Goal: Task Accomplishment & Management: Use online tool/utility

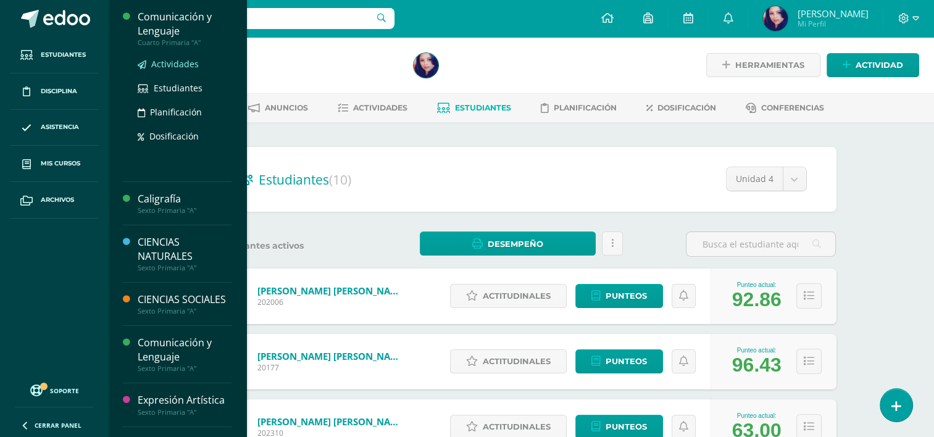
click at [170, 62] on span "Actividades" at bounding box center [175, 64] width 48 height 12
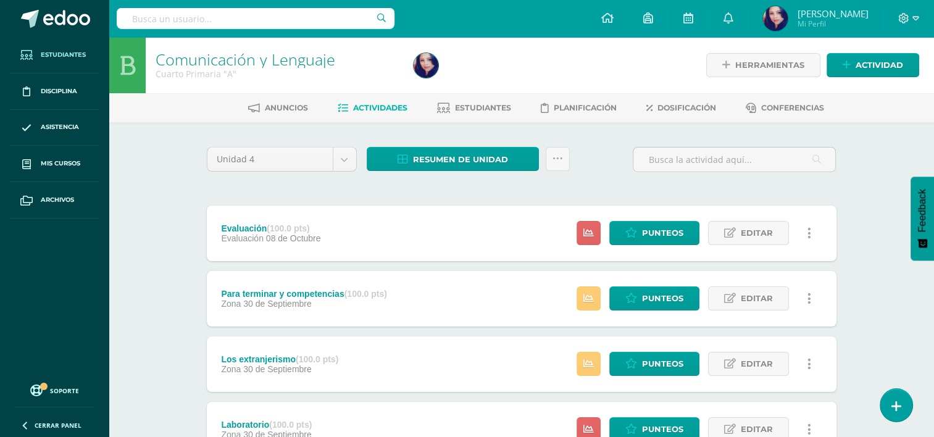
click at [77, 54] on span "Estudiantes" at bounding box center [63, 55] width 45 height 10
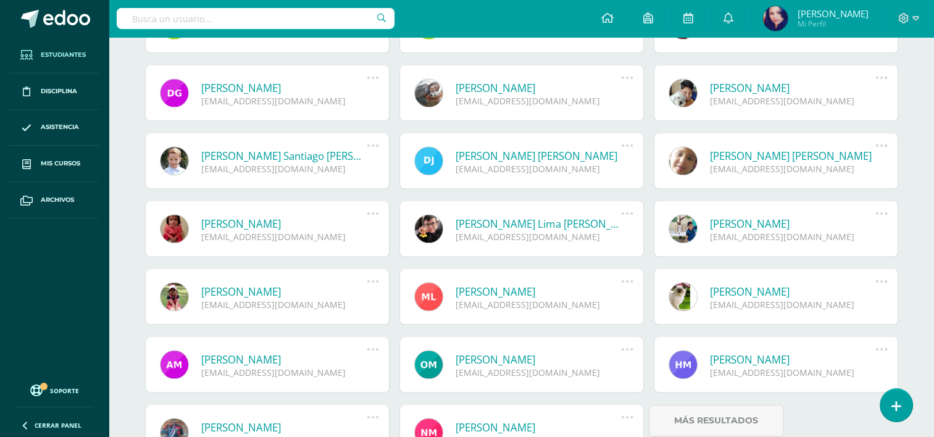
scroll to position [1024, 0]
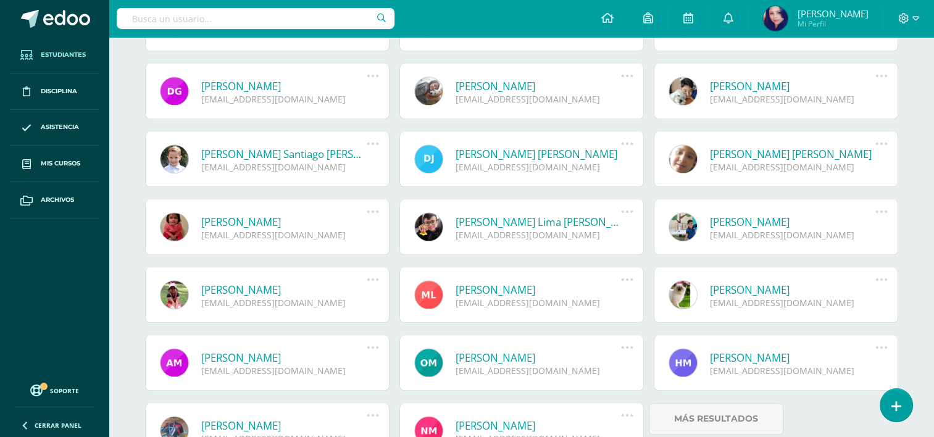
click at [808, 294] on link "Estephany Nataly López Velásquez" at bounding box center [793, 290] width 166 height 14
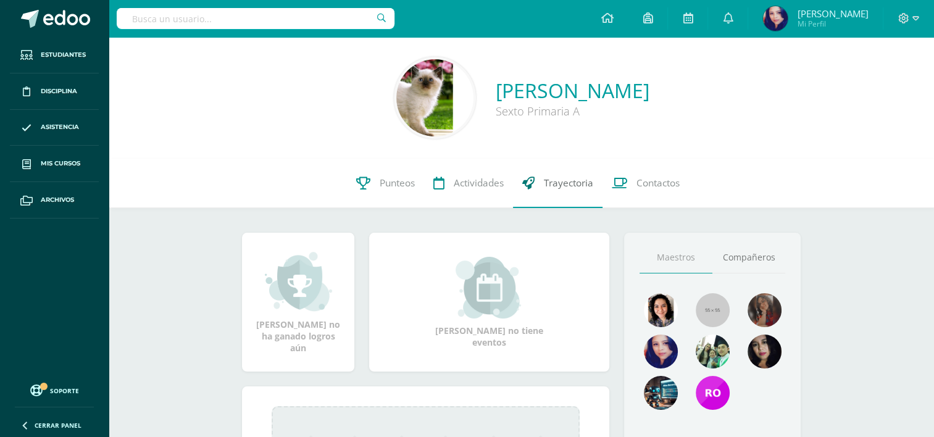
click at [565, 189] on span "Trayectoria" at bounding box center [568, 182] width 49 height 13
click at [652, 14] on icon at bounding box center [647, 17] width 10 height 11
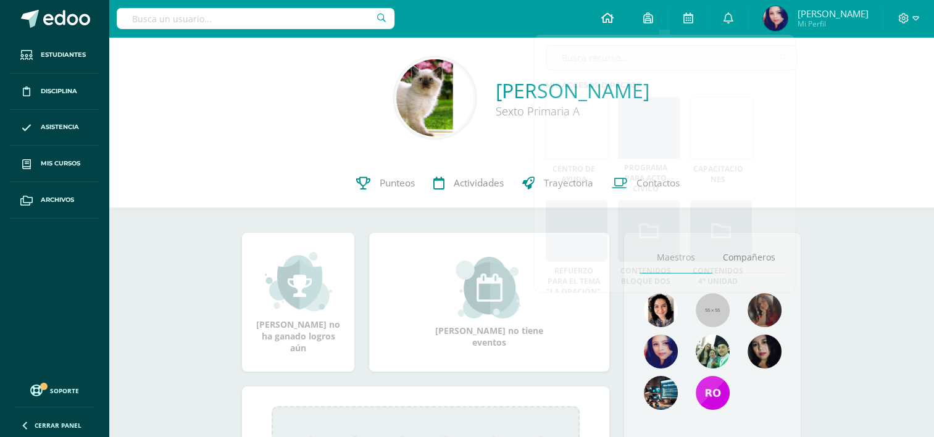
click at [625, 25] on link at bounding box center [607, 18] width 42 height 37
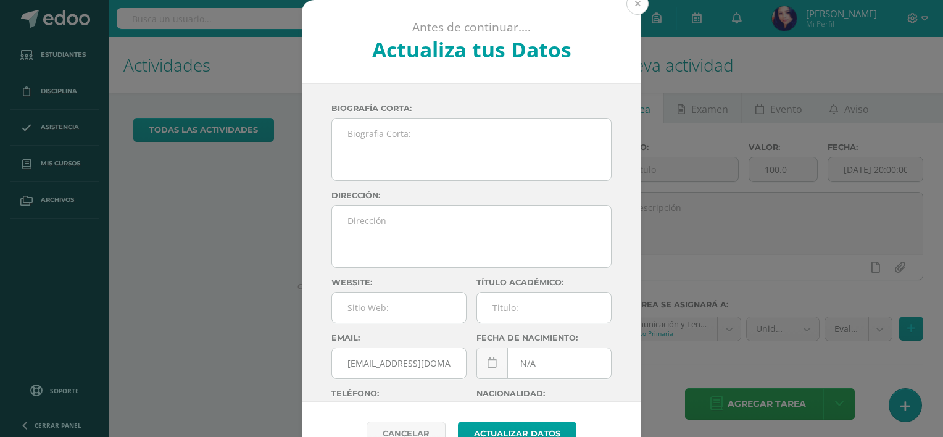
click at [634, 5] on button at bounding box center [637, 4] width 22 height 22
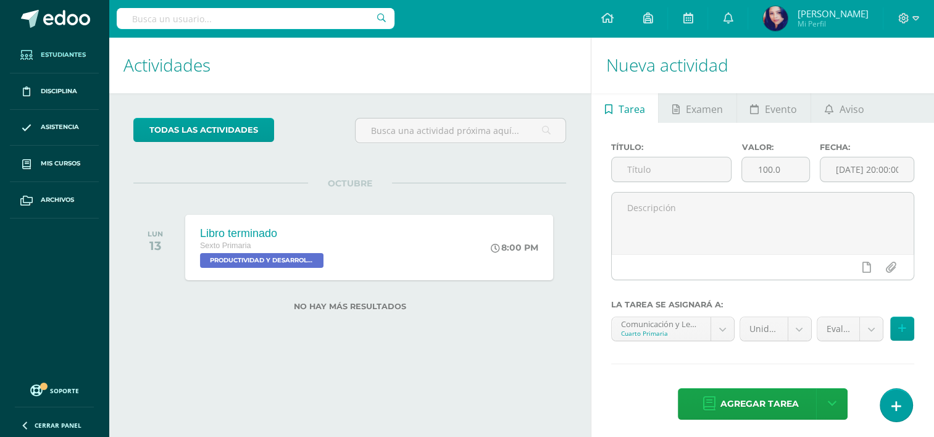
click at [79, 50] on span "Estudiantes" at bounding box center [63, 55] width 45 height 10
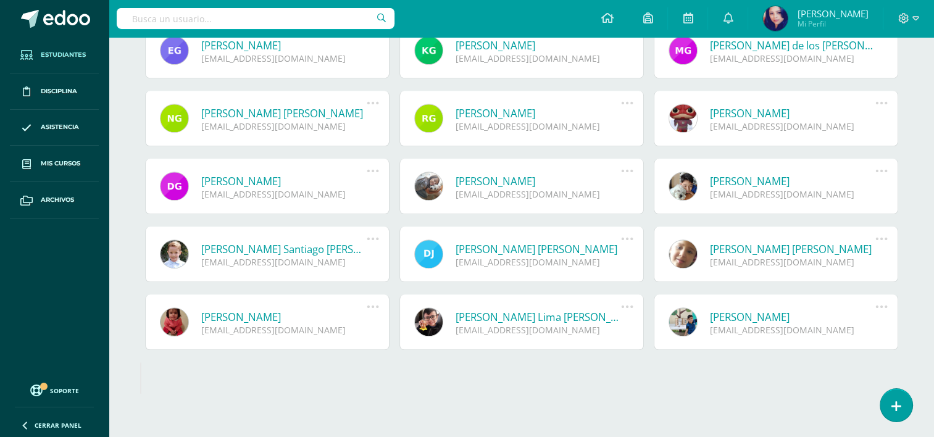
scroll to position [941, 0]
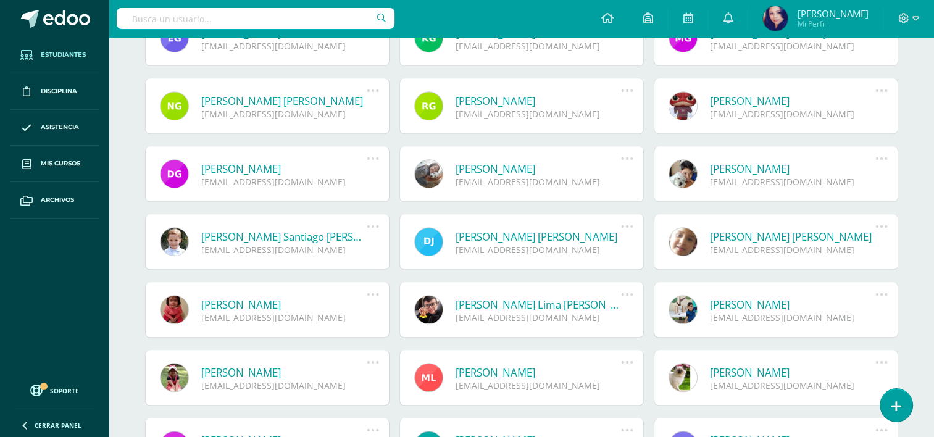
click at [807, 377] on link "Estephany Nataly López Velásquez" at bounding box center [793, 372] width 166 height 14
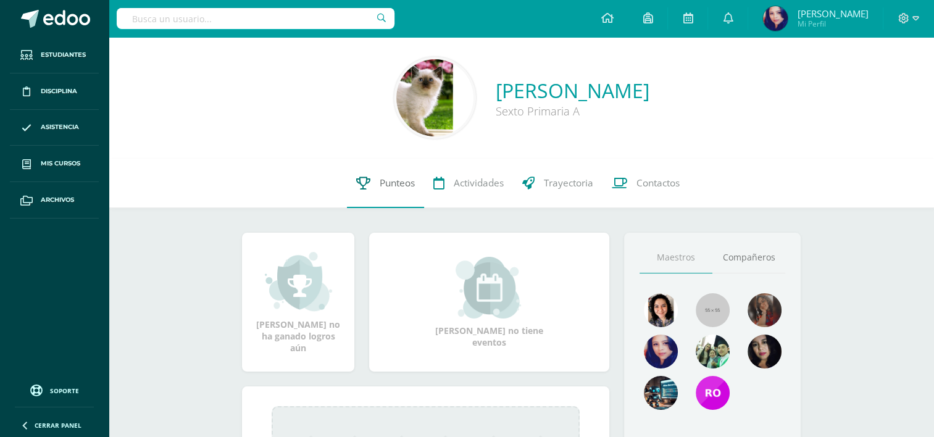
click at [386, 182] on span "Punteos" at bounding box center [397, 182] width 35 height 13
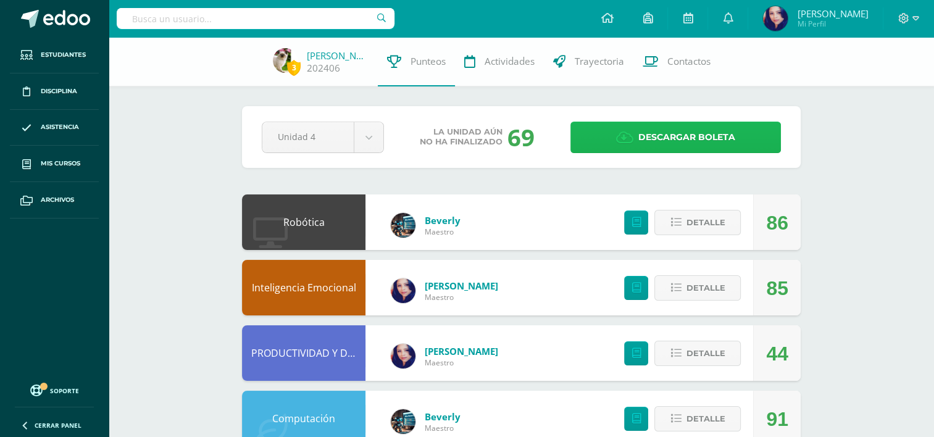
click at [642, 137] on span "Descargar boleta" at bounding box center [686, 137] width 97 height 30
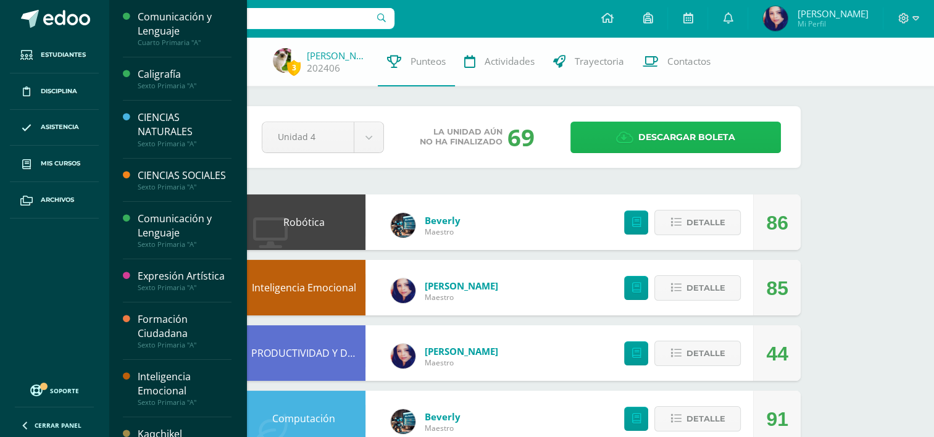
scroll to position [138, 0]
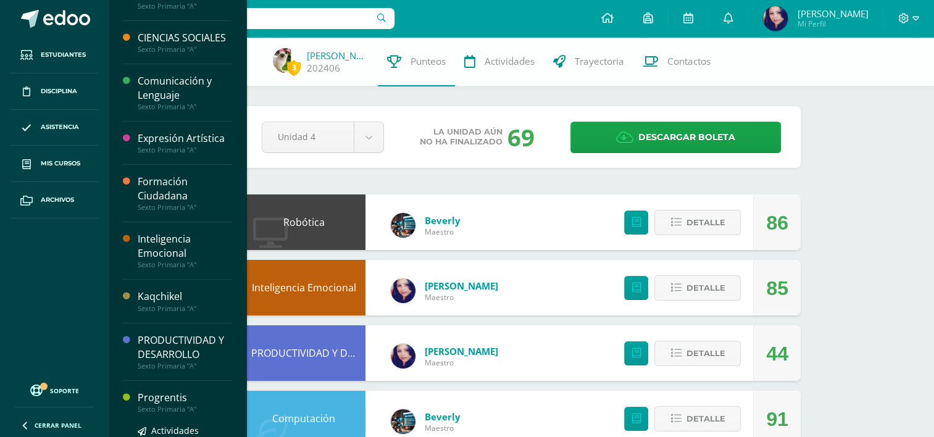
click at [165, 413] on div "Sexto Primaria "A"" at bounding box center [185, 409] width 94 height 9
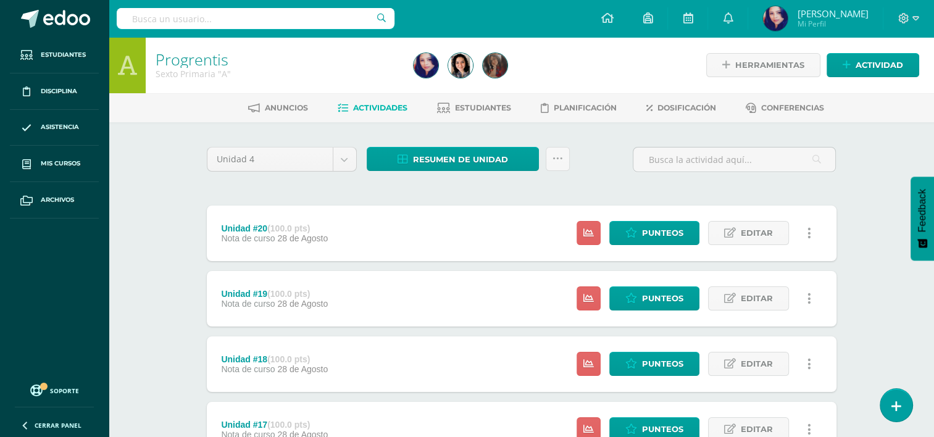
drag, startPoint x: 932, startPoint y: 102, endPoint x: 933, endPoint y: 152, distance: 50.0
click at [933, 152] on div "Progrentis Sexto Primaria "A" Herramientas Detalle de asistencias Actividad Anu…" at bounding box center [521, 321] width 825 height 568
drag, startPoint x: 933, startPoint y: 152, endPoint x: 874, endPoint y: 192, distance: 71.5
click at [874, 192] on div "Progrentis Sexto Primaria "A" Herramientas Detalle de asistencias Actividad Anu…" at bounding box center [521, 321] width 825 height 568
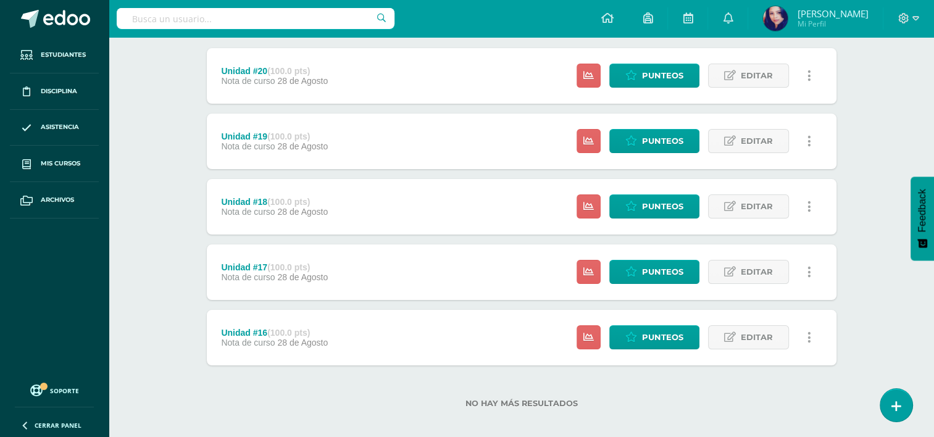
scroll to position [158, 0]
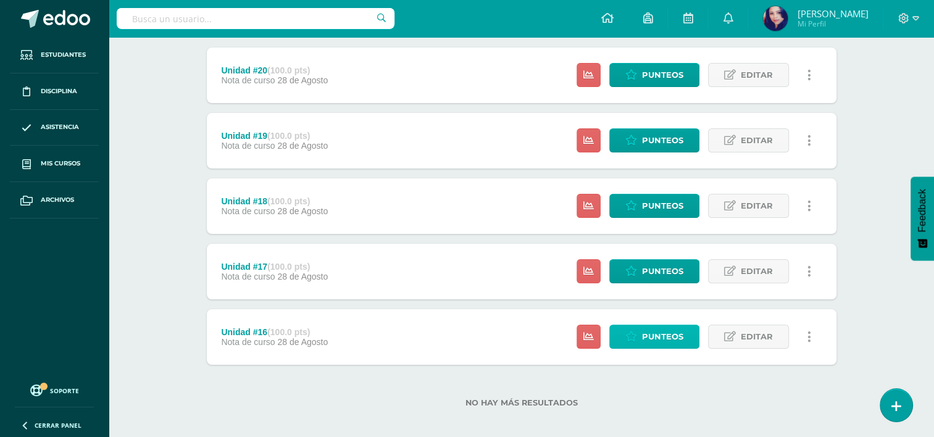
click at [666, 339] on span "Punteos" at bounding box center [662, 336] width 41 height 23
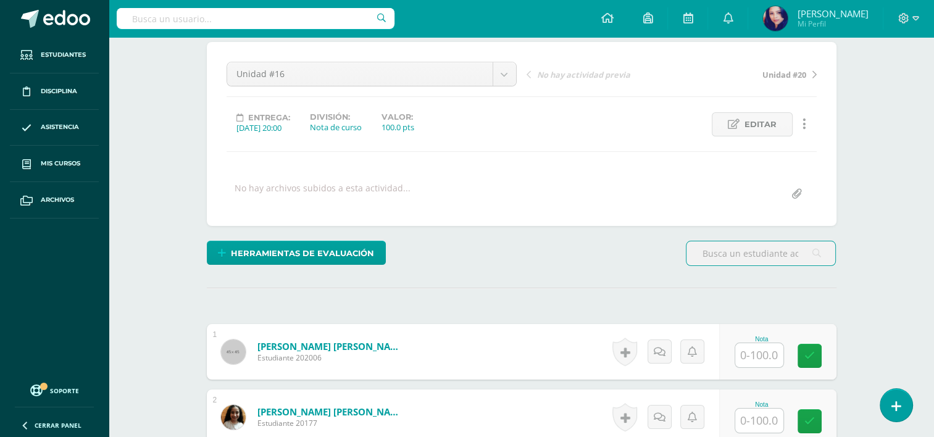
scroll to position [147, 0]
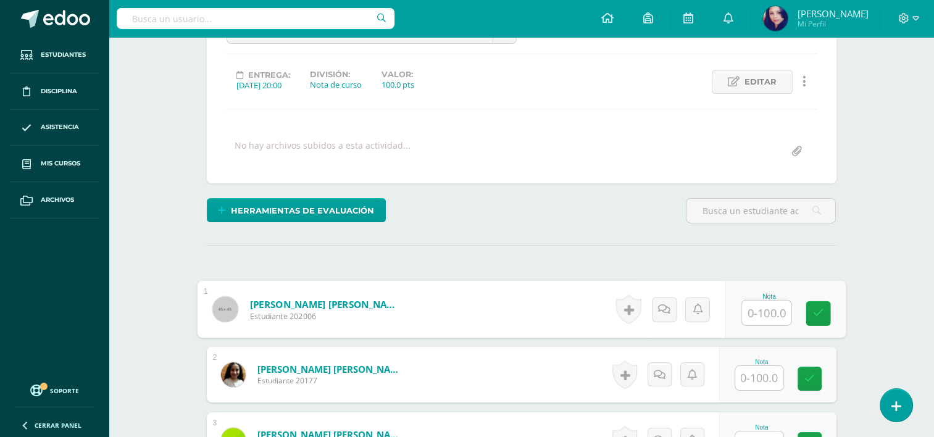
click at [760, 315] on input "text" at bounding box center [765, 313] width 49 height 25
type input "96"
click at [812, 311] on link at bounding box center [817, 313] width 25 height 25
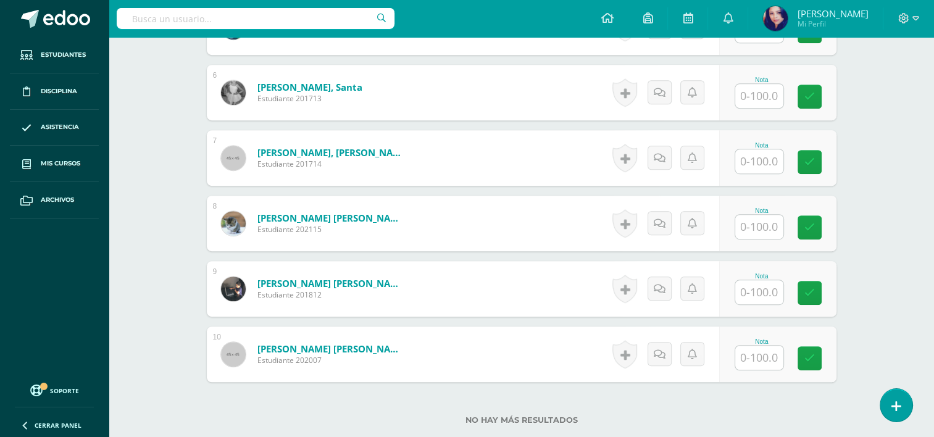
scroll to position [708, 0]
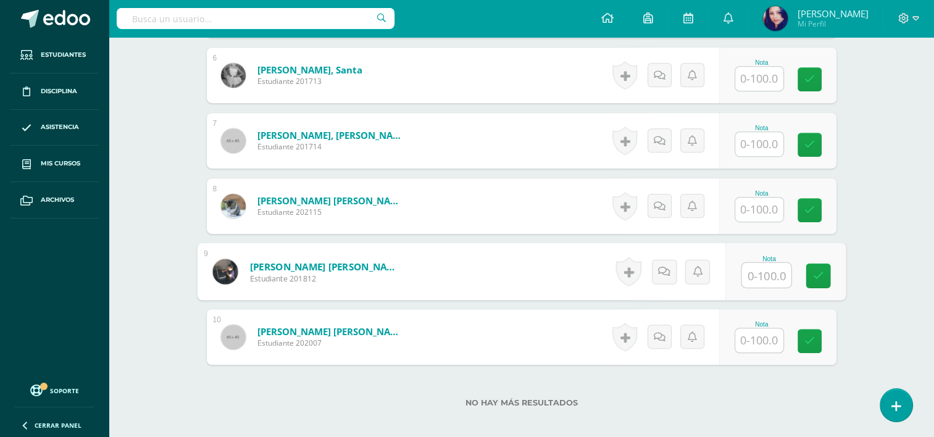
click at [765, 273] on input "text" at bounding box center [765, 275] width 49 height 25
type input "84"
click at [815, 279] on icon at bounding box center [817, 275] width 11 height 10
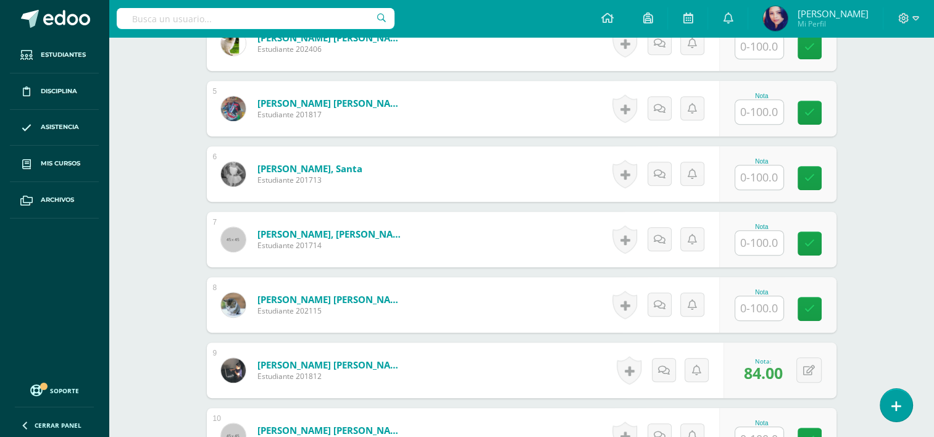
scroll to position [608, 0]
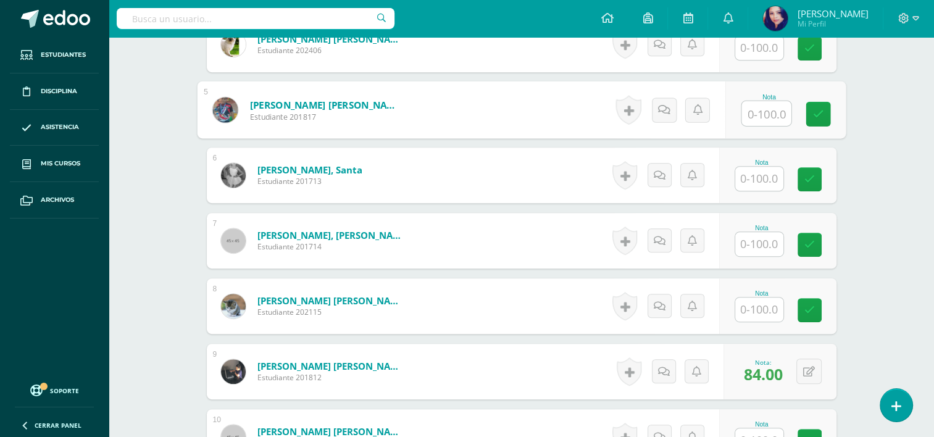
click at [760, 108] on input "text" at bounding box center [765, 113] width 49 height 25
type input "52"
click at [828, 109] on link at bounding box center [817, 114] width 25 height 25
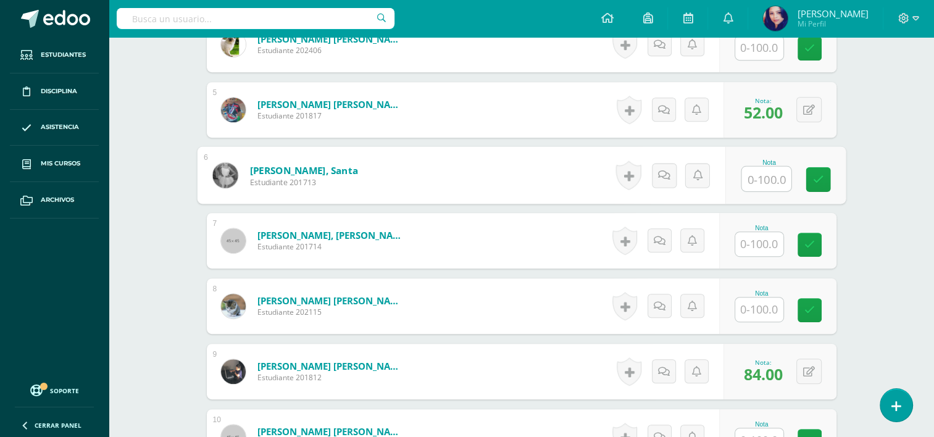
click at [763, 180] on input "text" at bounding box center [765, 179] width 49 height 25
type input "85"
click at [815, 177] on icon at bounding box center [817, 179] width 11 height 10
click at [755, 247] on input "text" at bounding box center [759, 244] width 48 height 24
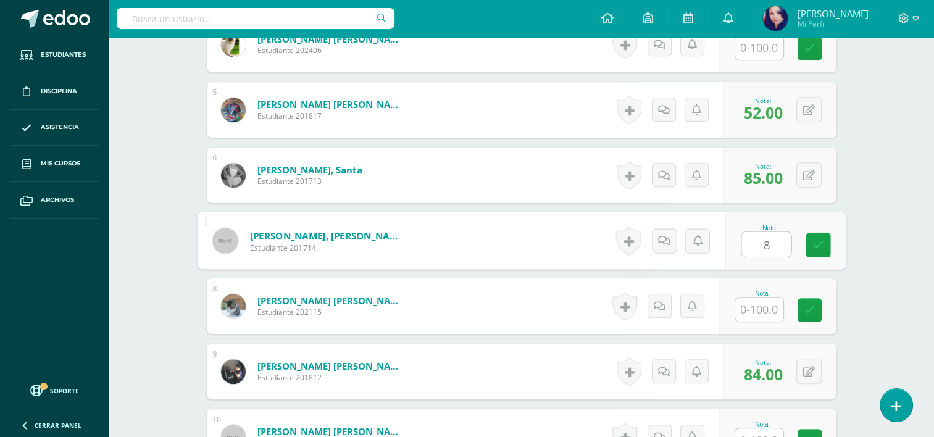
type input "85"
click at [813, 244] on icon at bounding box center [817, 244] width 11 height 10
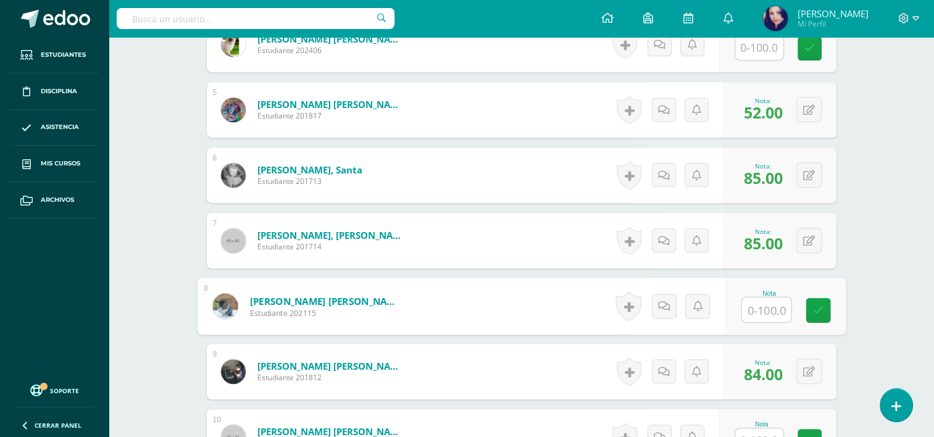
click at [758, 304] on input "text" at bounding box center [765, 309] width 49 height 25
type input "100"
click at [821, 307] on icon at bounding box center [817, 310] width 11 height 10
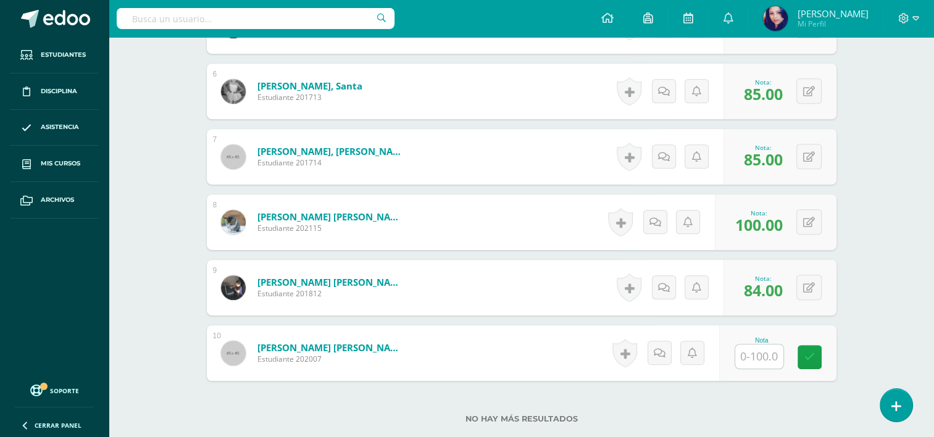
scroll to position [697, 0]
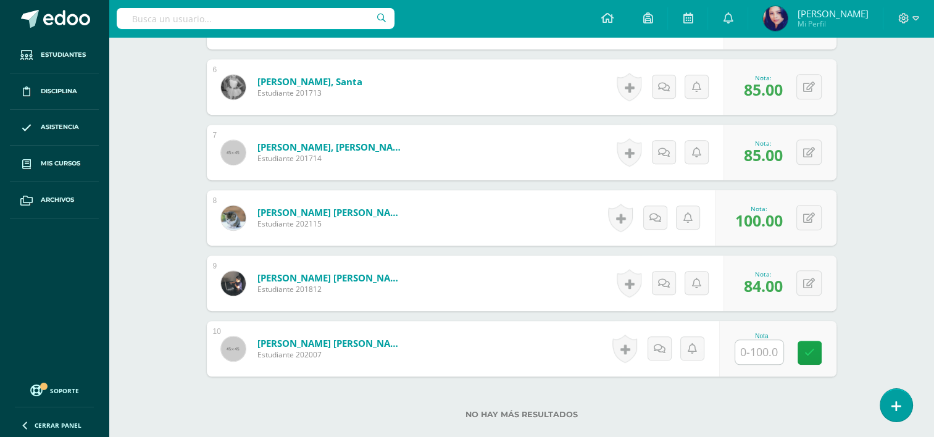
click at [758, 352] on input "text" at bounding box center [759, 352] width 48 height 24
type input "54"
click at [812, 350] on icon at bounding box center [817, 352] width 11 height 10
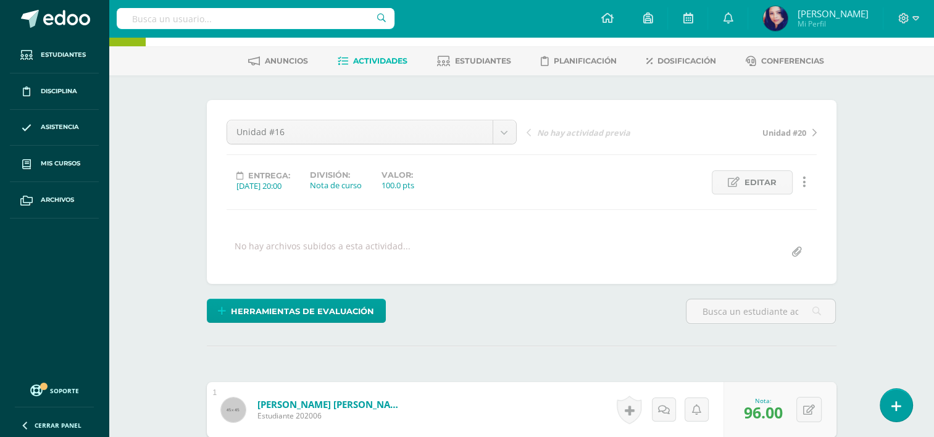
scroll to position [44, 0]
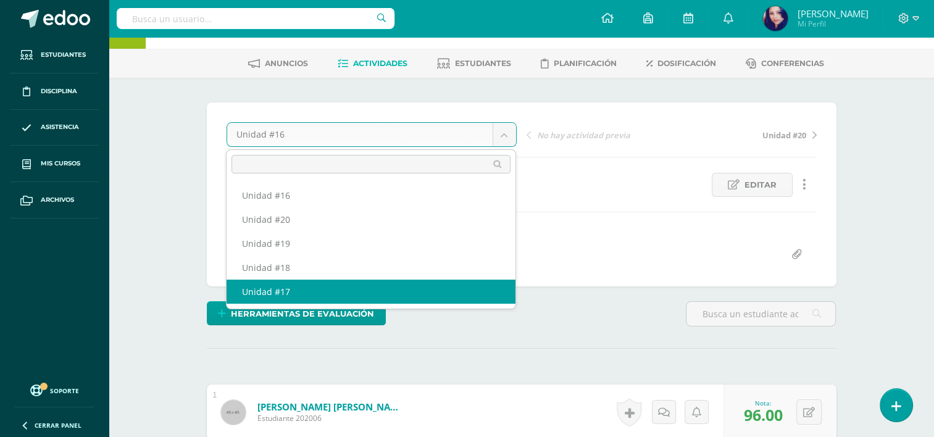
select select "/dashboard/teacher/grade-activity/36160/"
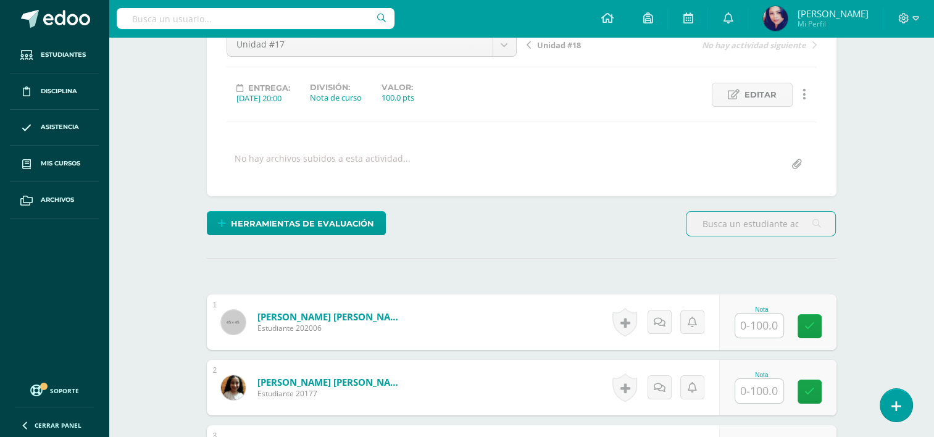
scroll to position [135, 0]
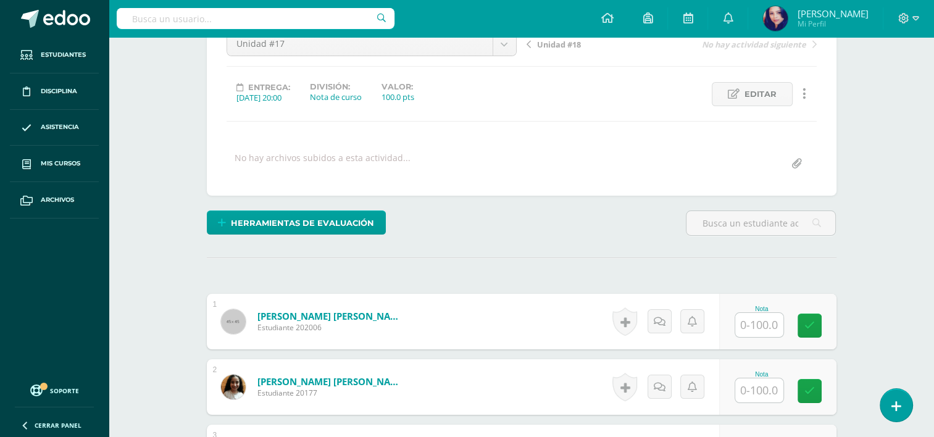
drag, startPoint x: 933, startPoint y: 197, endPoint x: 936, endPoint y: 172, distance: 26.0
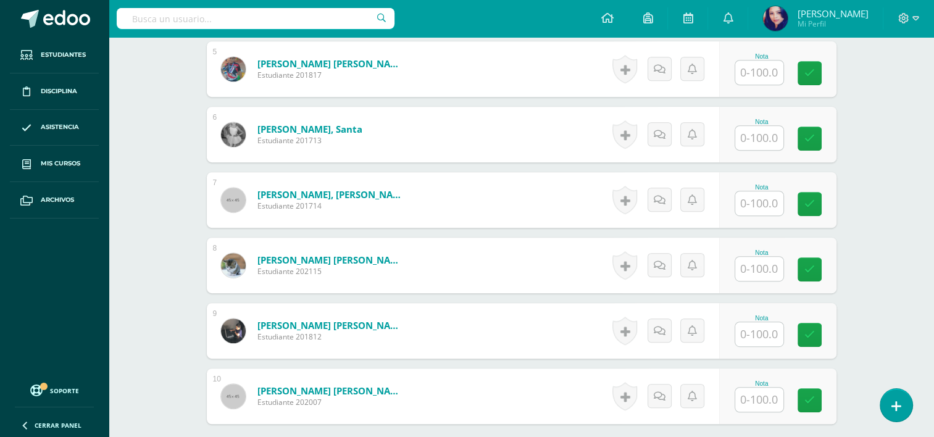
scroll to position [666, 0]
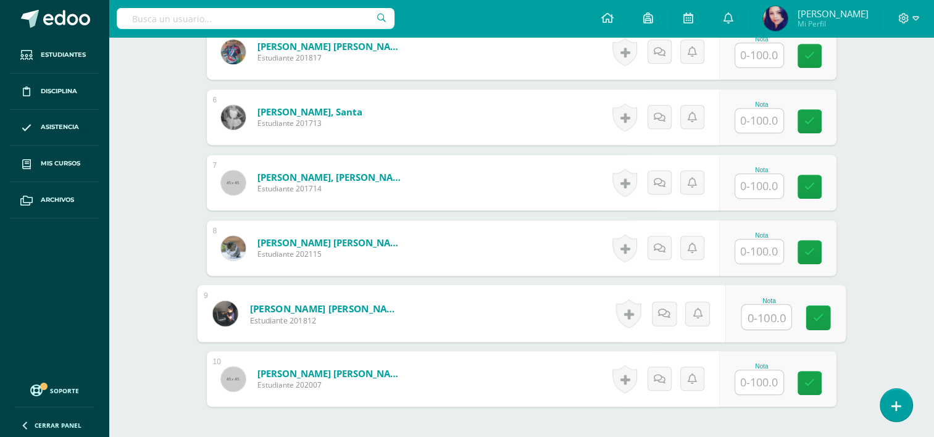
click at [763, 311] on input "text" at bounding box center [765, 317] width 49 height 25
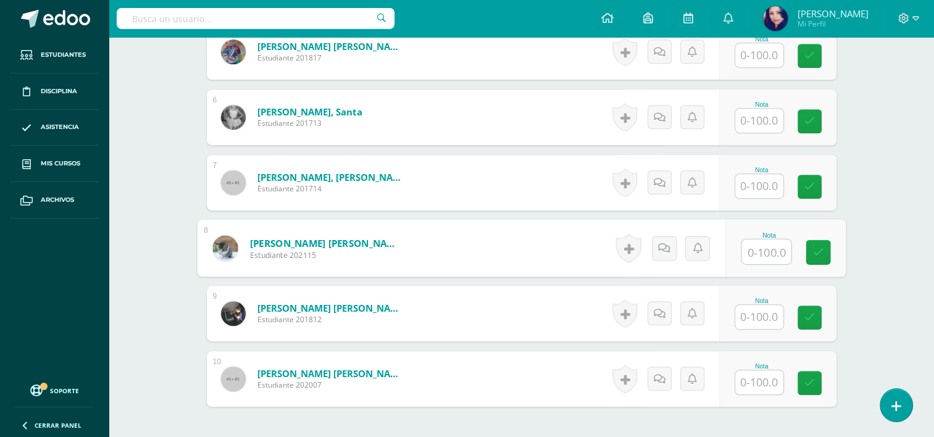
click at [753, 251] on input "text" at bounding box center [765, 251] width 49 height 25
type input "100"
click at [810, 253] on link at bounding box center [817, 252] width 25 height 25
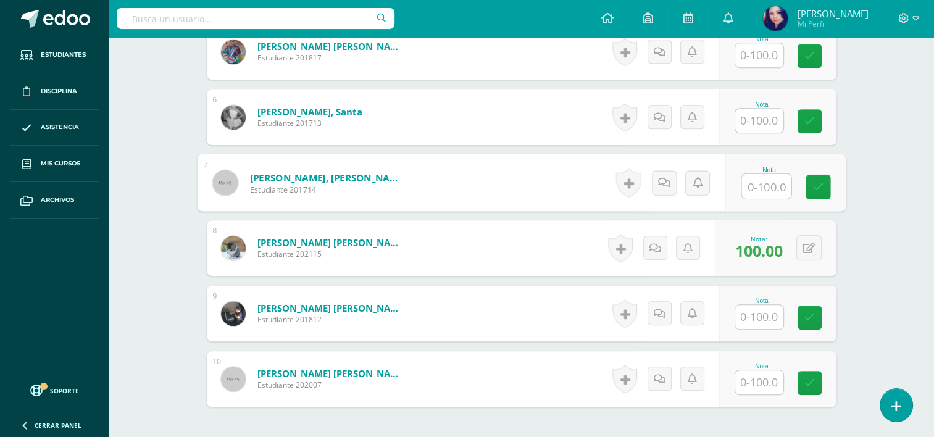
click at [758, 187] on input "text" at bounding box center [765, 186] width 49 height 25
type input "98"
click at [820, 186] on icon at bounding box center [817, 186] width 11 height 10
click at [763, 122] on input "text" at bounding box center [759, 121] width 48 height 24
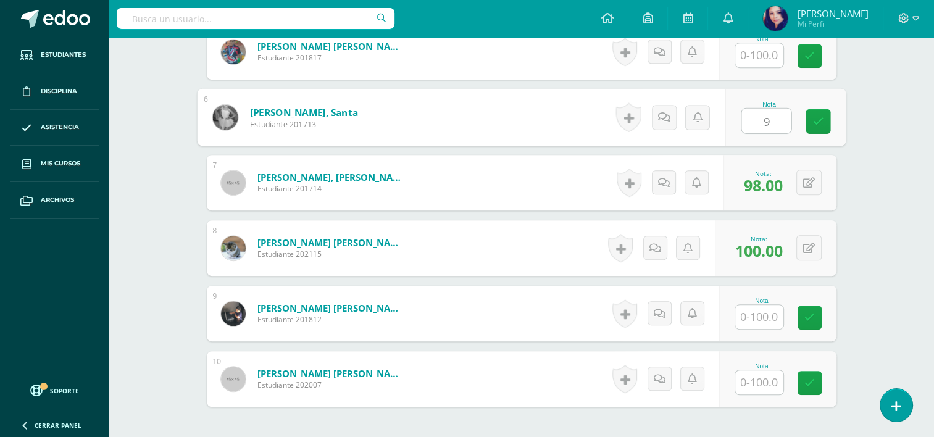
type input "91"
click at [814, 113] on link at bounding box center [817, 121] width 25 height 25
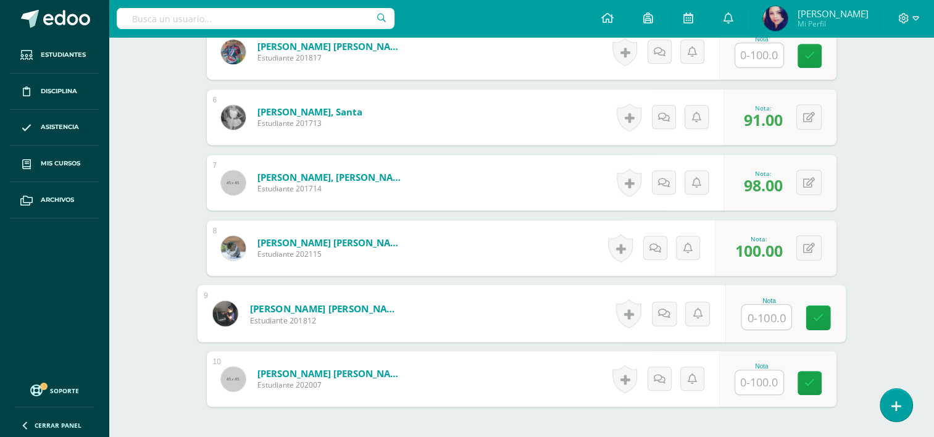
click at [762, 309] on input "text" at bounding box center [765, 317] width 49 height 25
type input "98"
click at [818, 316] on icon at bounding box center [817, 317] width 11 height 10
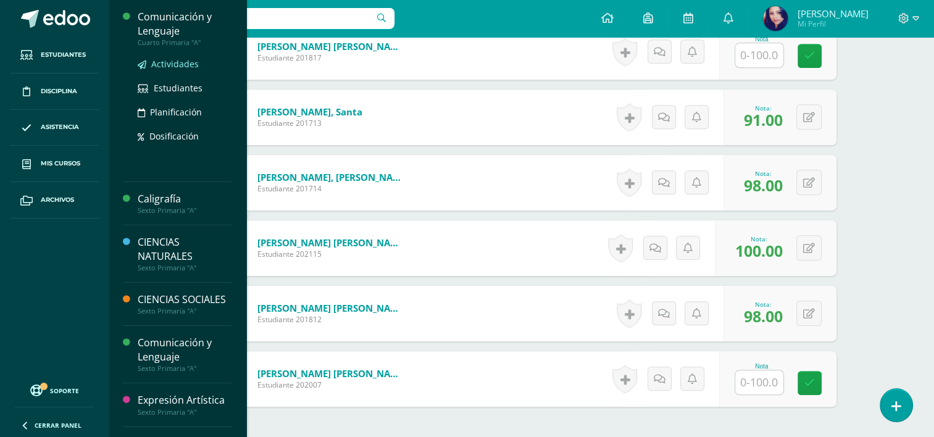
click at [165, 62] on span "Actividades" at bounding box center [175, 64] width 48 height 12
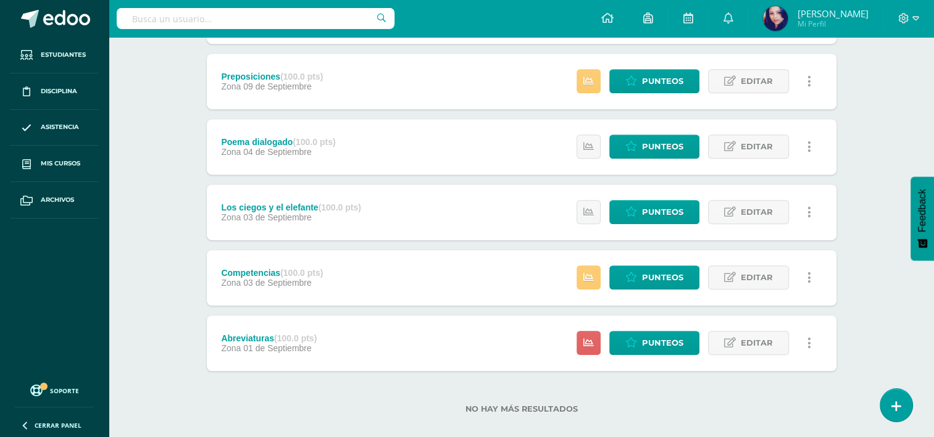
scroll to position [757, 0]
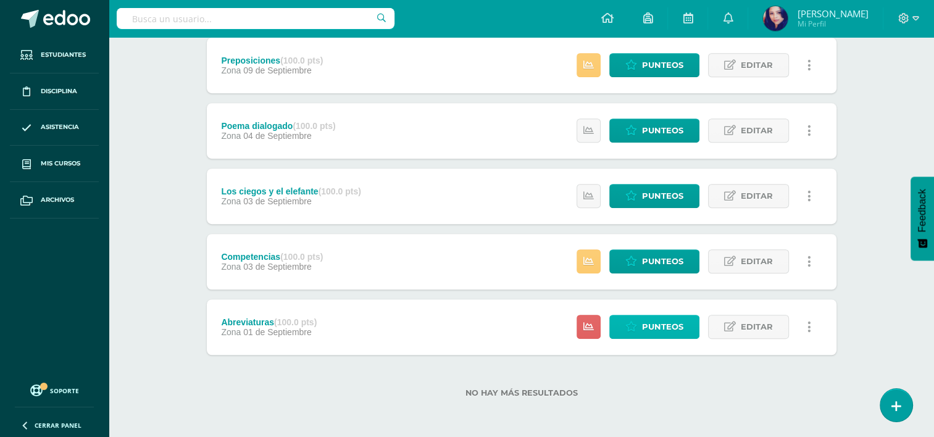
click at [660, 326] on span "Punteos" at bounding box center [662, 326] width 41 height 23
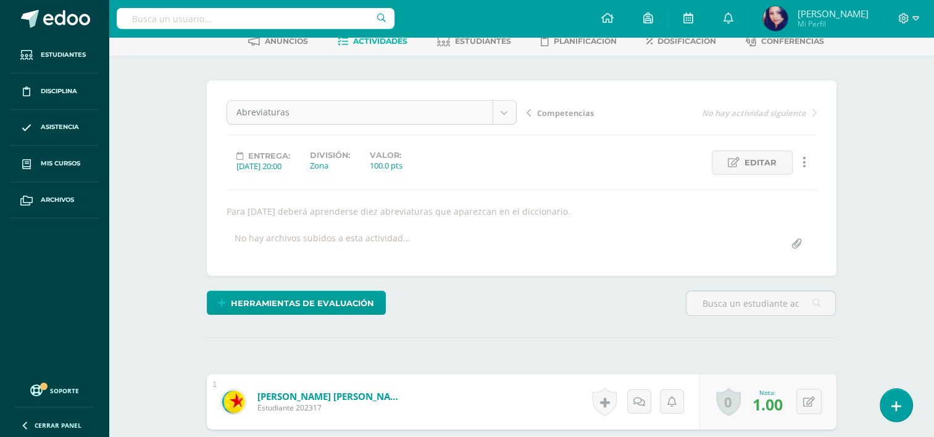
scroll to position [209, 0]
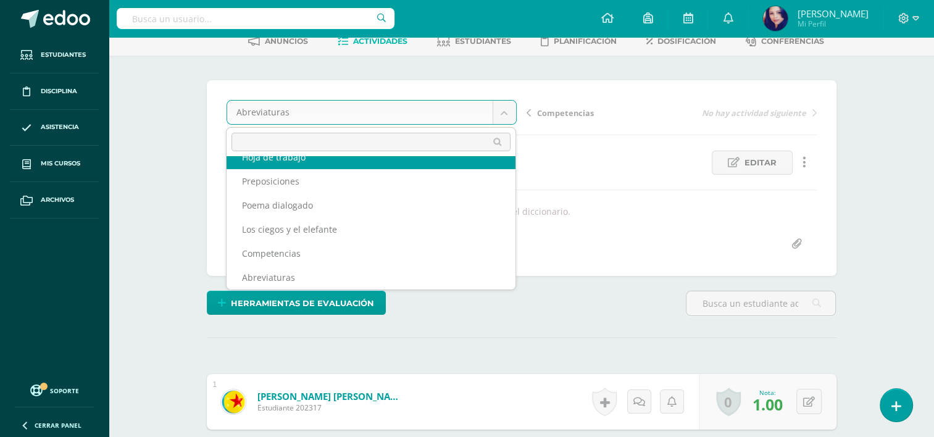
scroll to position [197, 0]
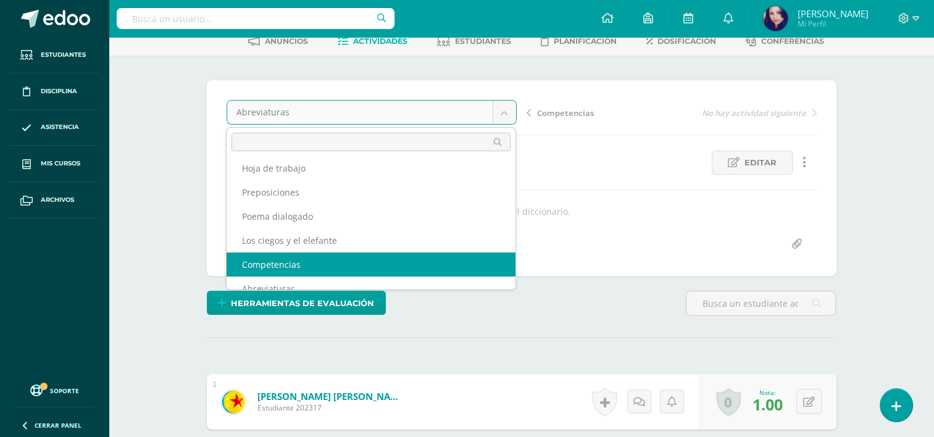
select select "/dashboard/teacher/grade-activity/36316/"
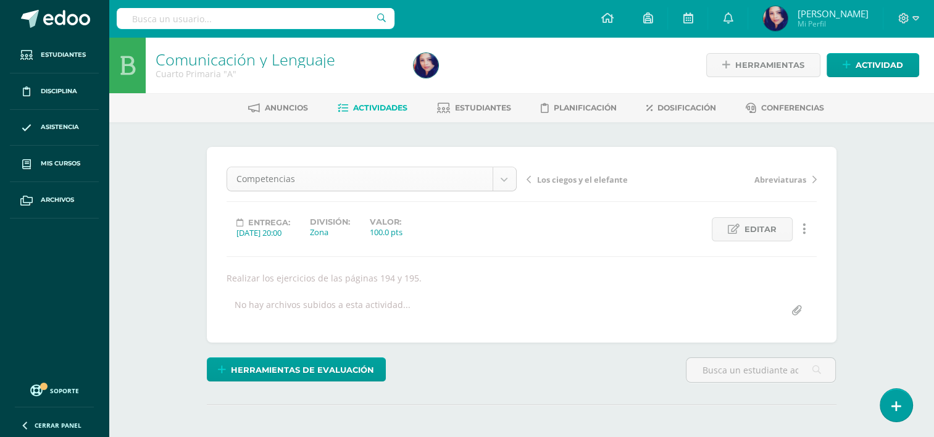
scroll to position [185, 0]
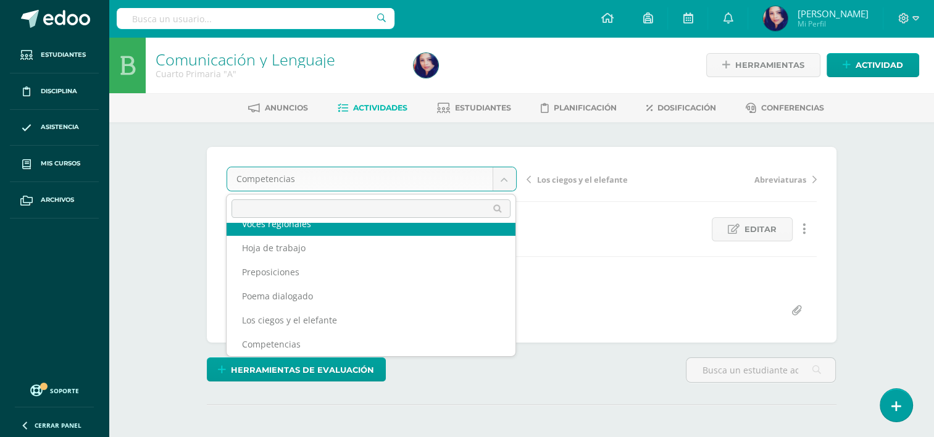
scroll to position [173, 0]
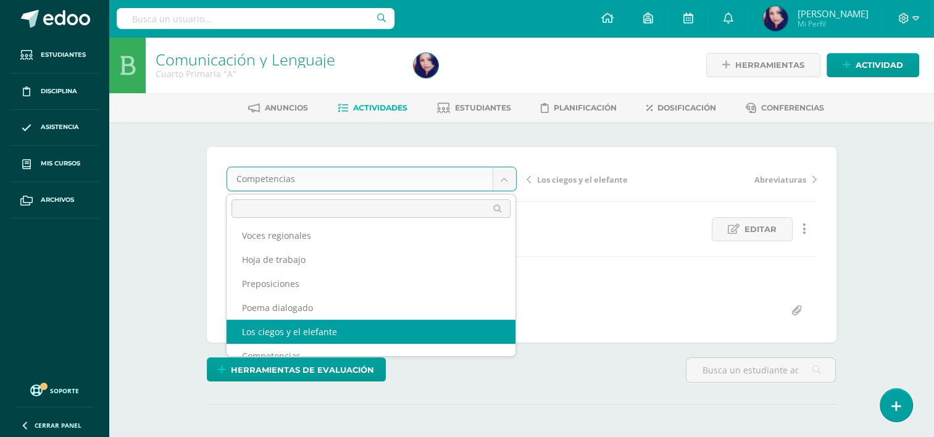
select select "/dashboard/teacher/grade-activity/36315/"
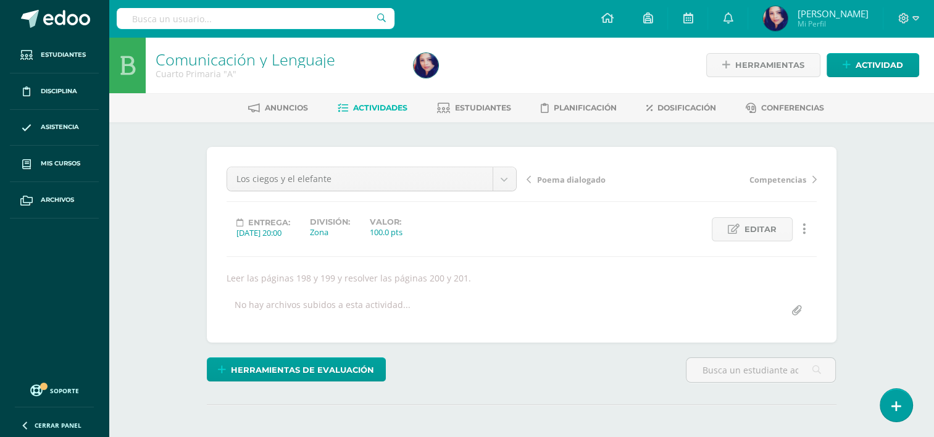
scroll to position [1, 0]
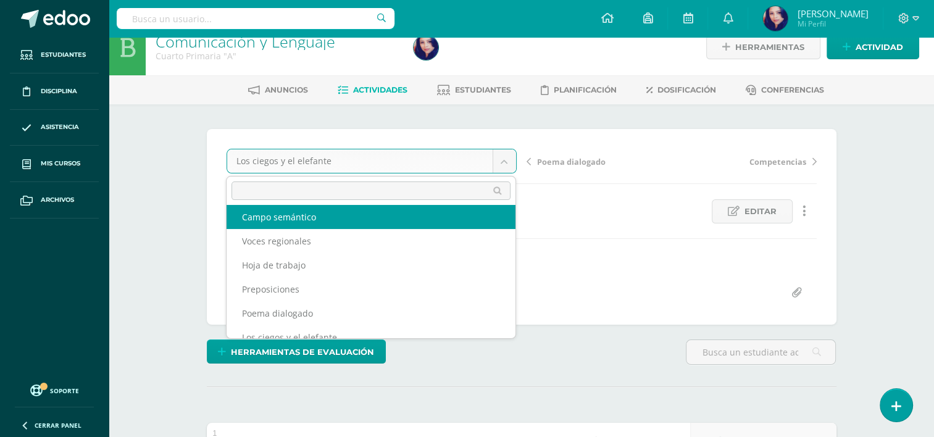
scroll to position [0, 0]
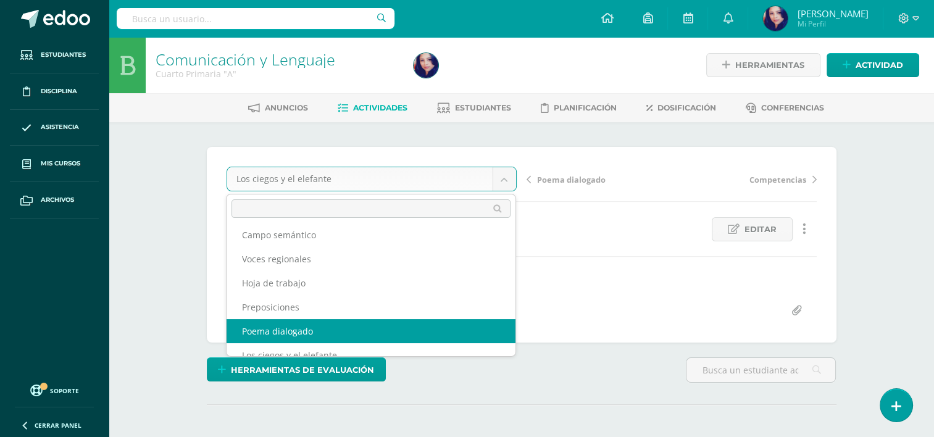
select select "/dashboard/teacher/grade-activity/36323/"
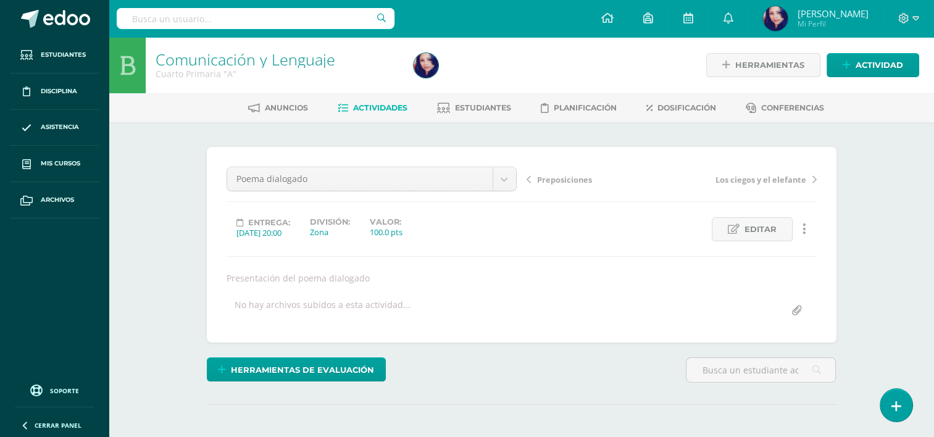
drag, startPoint x: 938, startPoint y: 131, endPoint x: 887, endPoint y: 282, distance: 159.6
click at [887, 282] on html "Estudiantes Disciplina Asistencia Mis cursos Archivos Soporte Ayuda Reportar un…" at bounding box center [467, 250] width 934 height 500
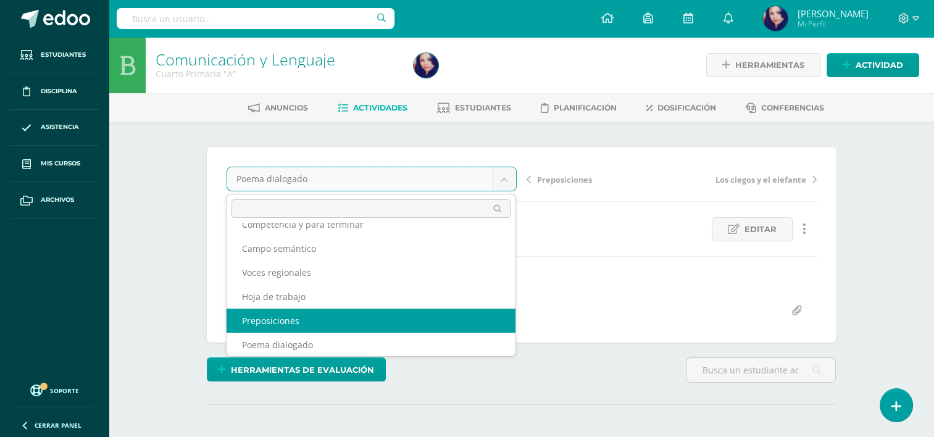
select select "/dashboard/teacher/grade-activity/36418/"
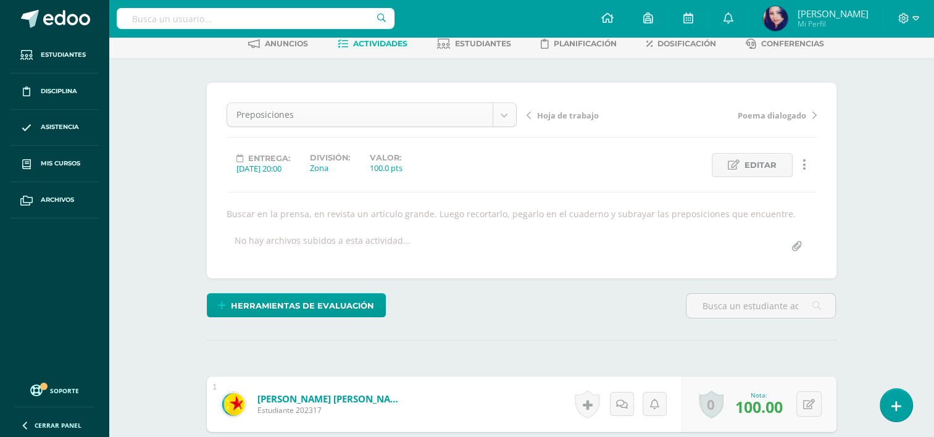
scroll to position [112, 0]
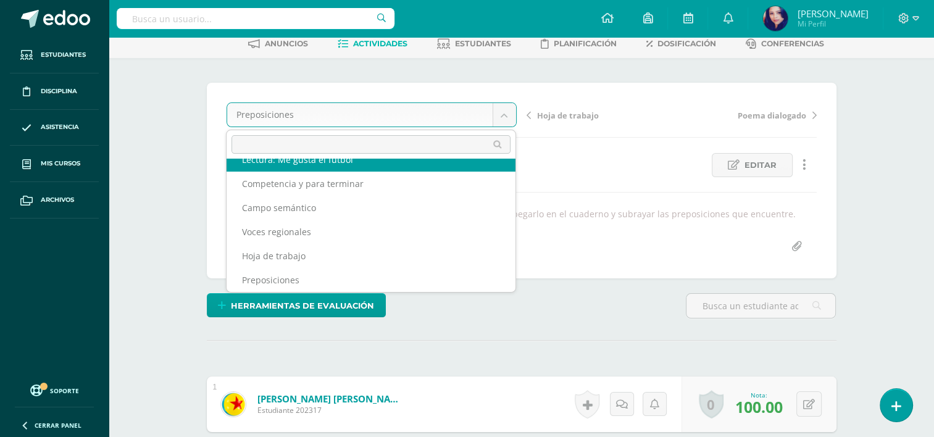
scroll to position [101, 0]
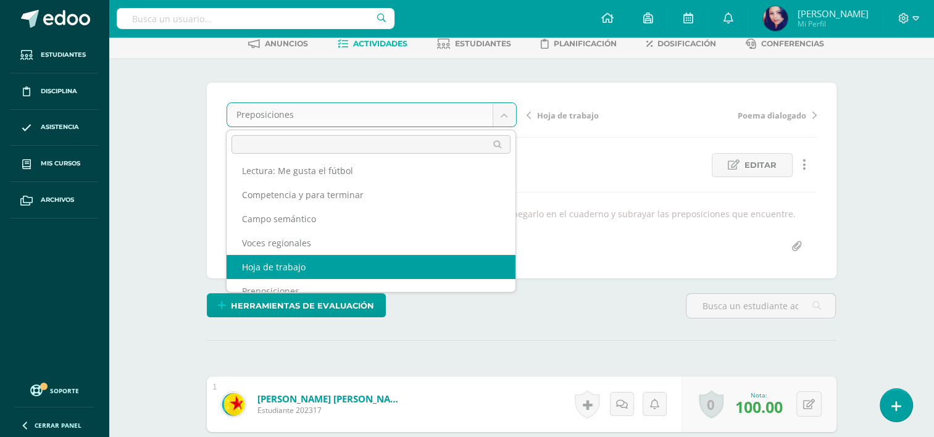
select select "/dashboard/teacher/grade-activity/36432/"
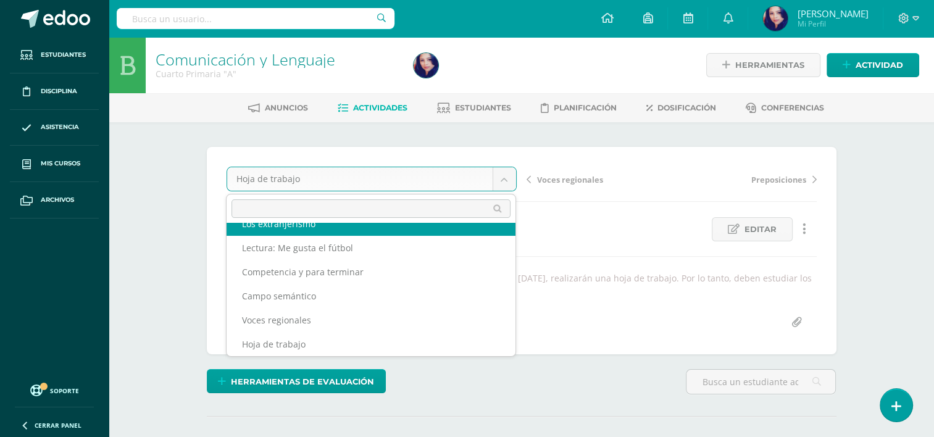
scroll to position [77, 0]
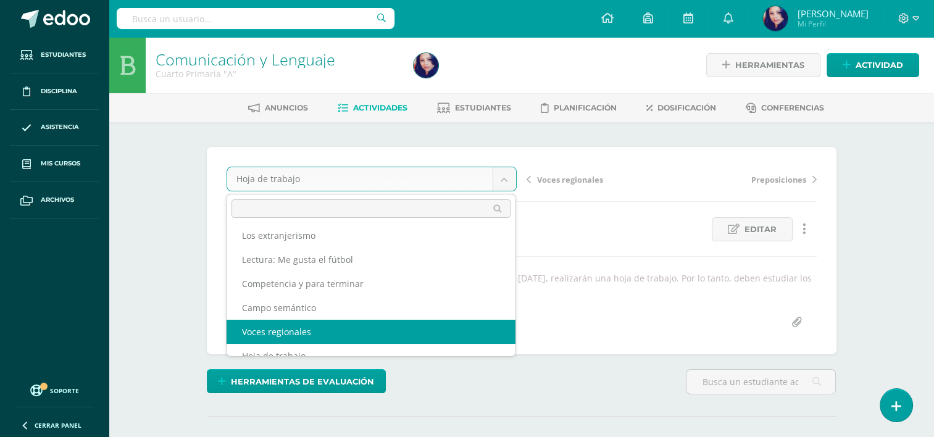
select select "/dashboard/teacher/grade-activity/36544/"
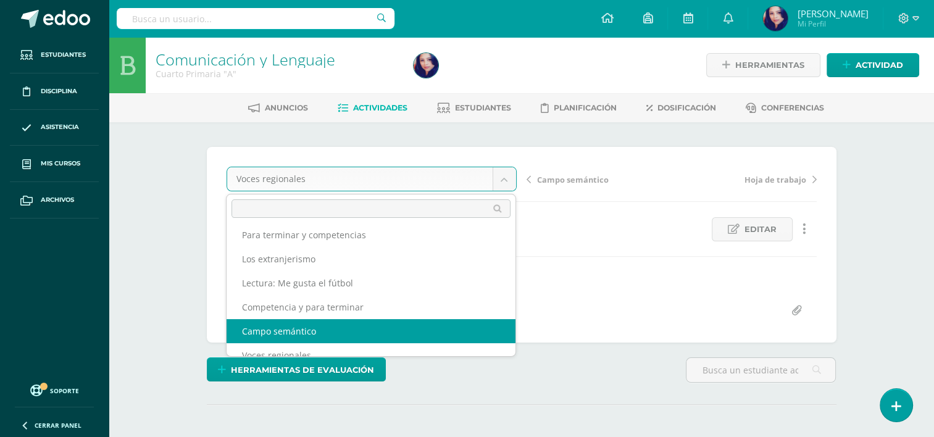
select select "/dashboard/teacher/grade-activity/36548/"
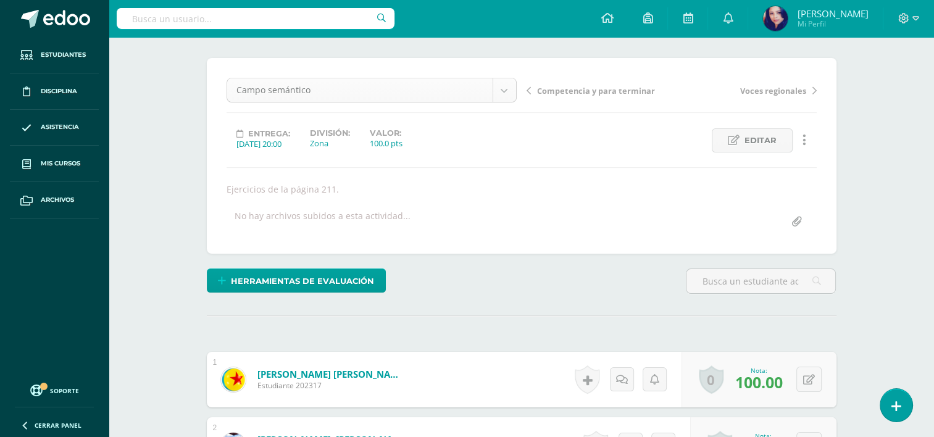
scroll to position [39, 0]
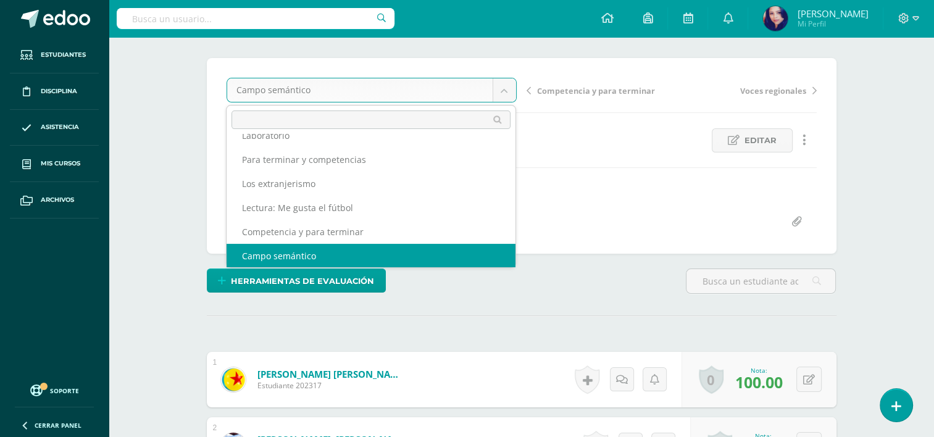
scroll to position [29, 0]
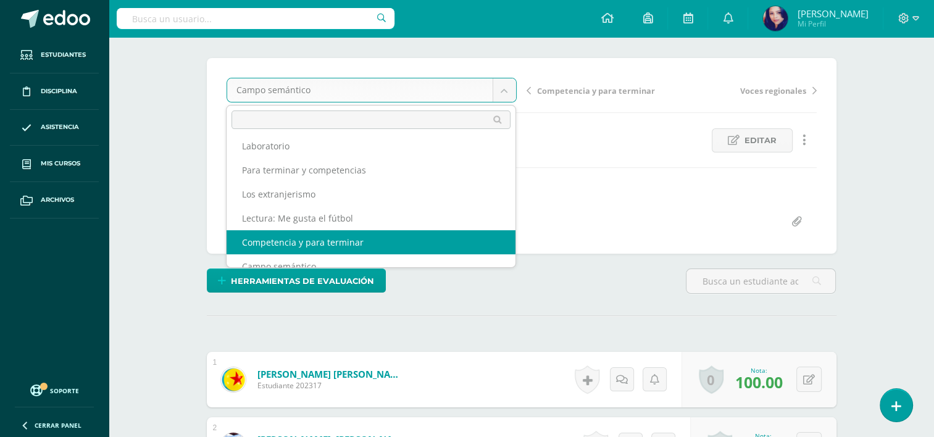
select select "/dashboard/teacher/grade-activity/36564/"
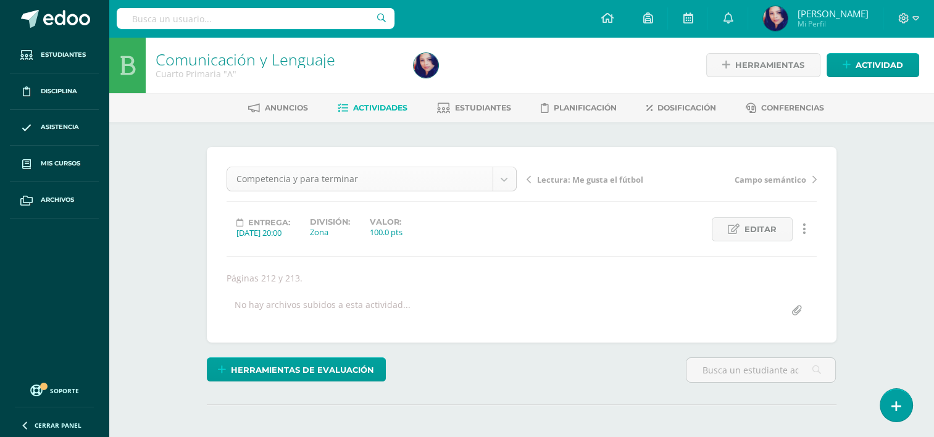
scroll to position [16, 0]
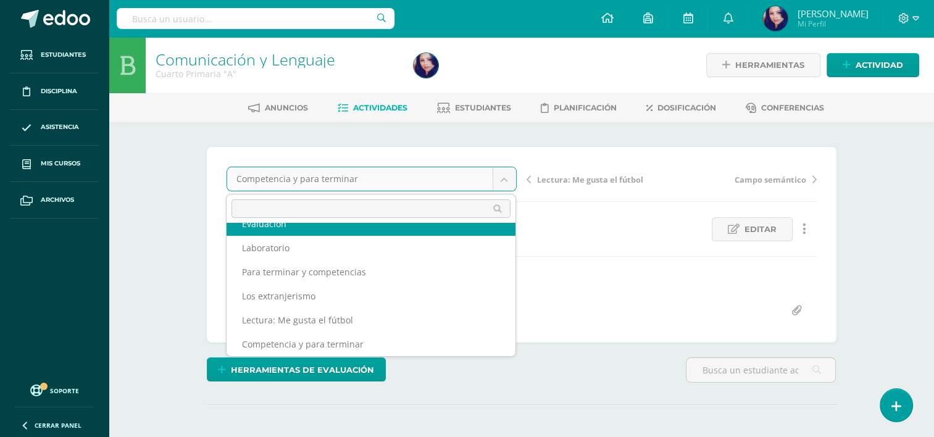
scroll to position [0, 0]
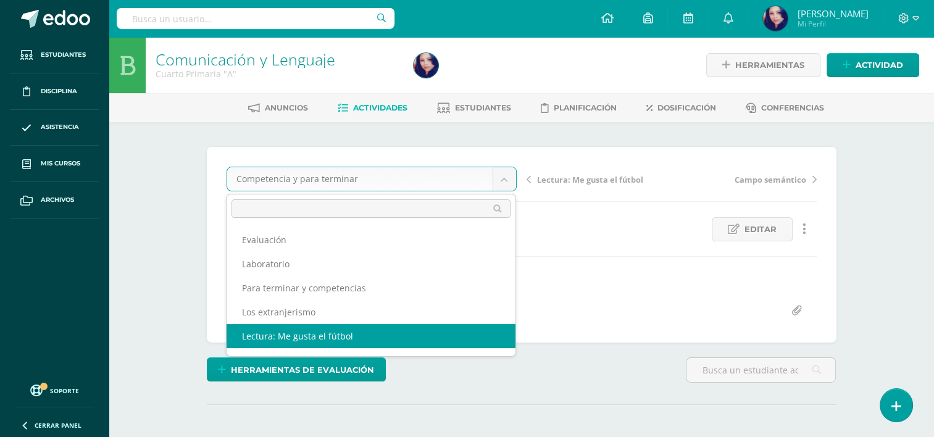
select select "/dashboard/teacher/grade-activity/36571/"
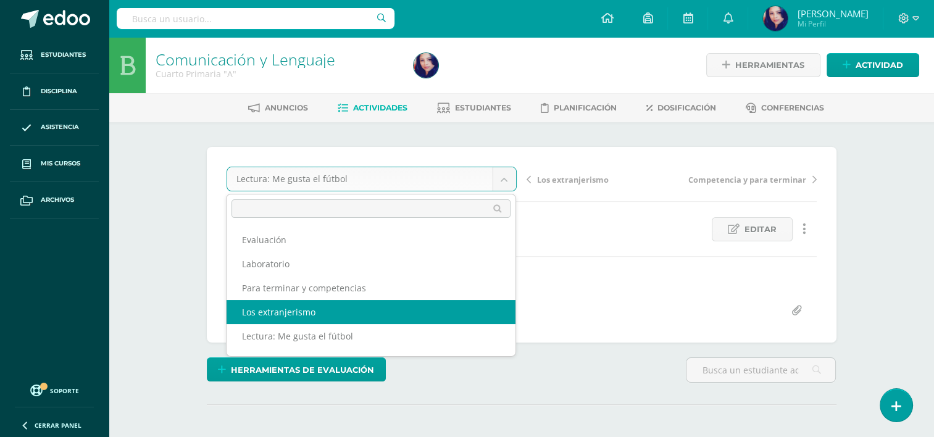
select select "/dashboard/teacher/grade-activity/36600/"
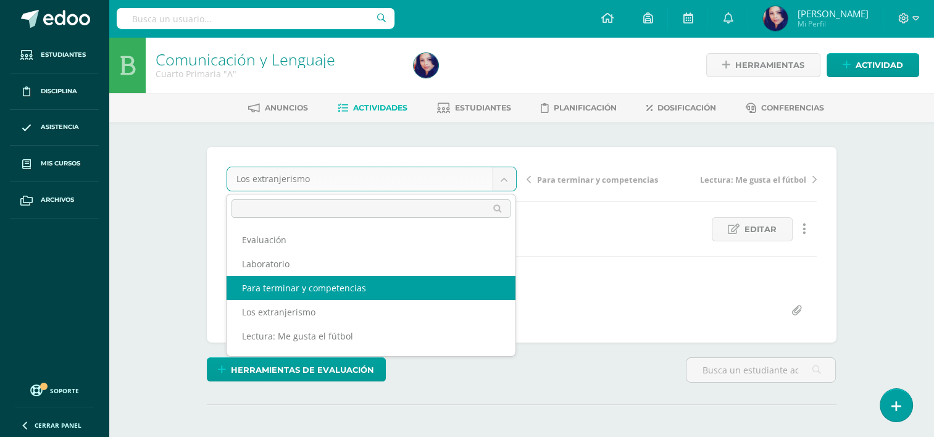
select select "/dashboard/teacher/grade-activity/36601/"
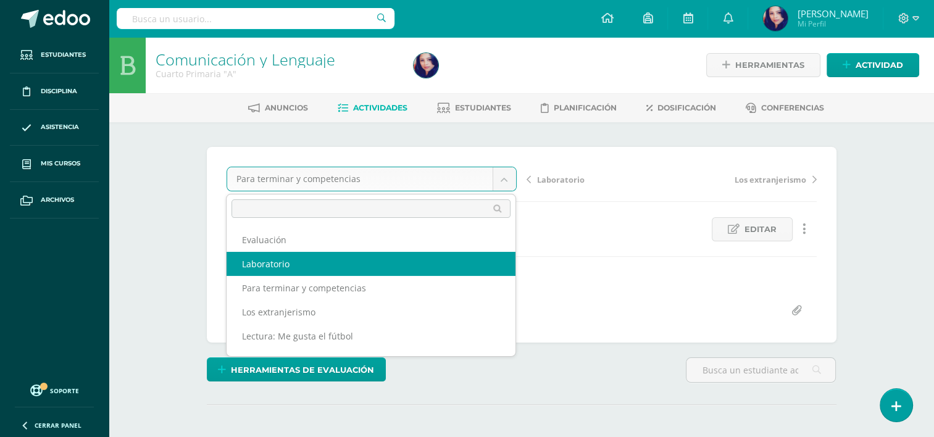
select select "/dashboard/teacher/grade-activity/36602/"
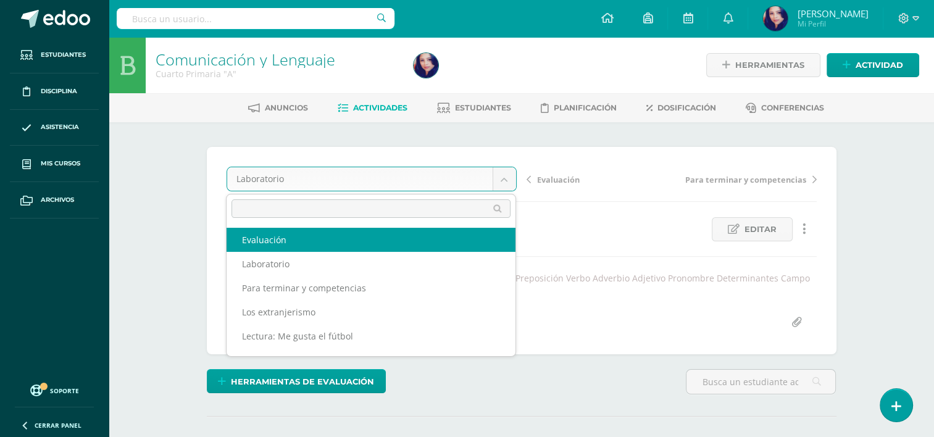
select select "/dashboard/teacher/grade-activity/36727/"
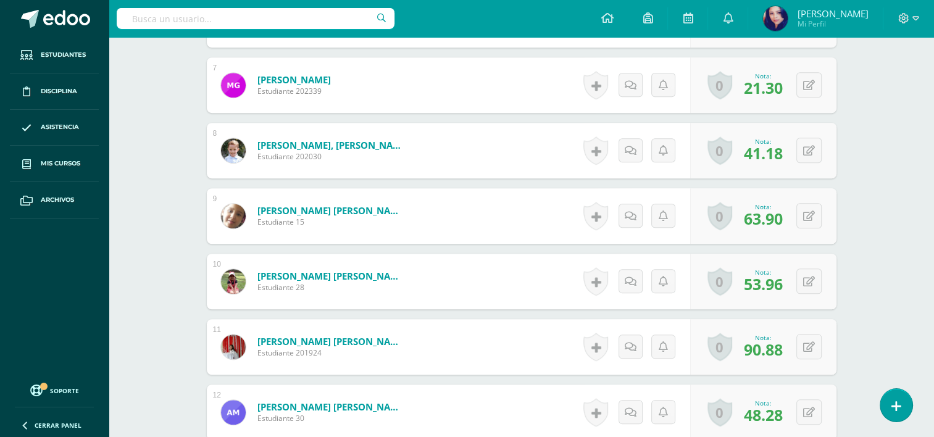
scroll to position [801, 0]
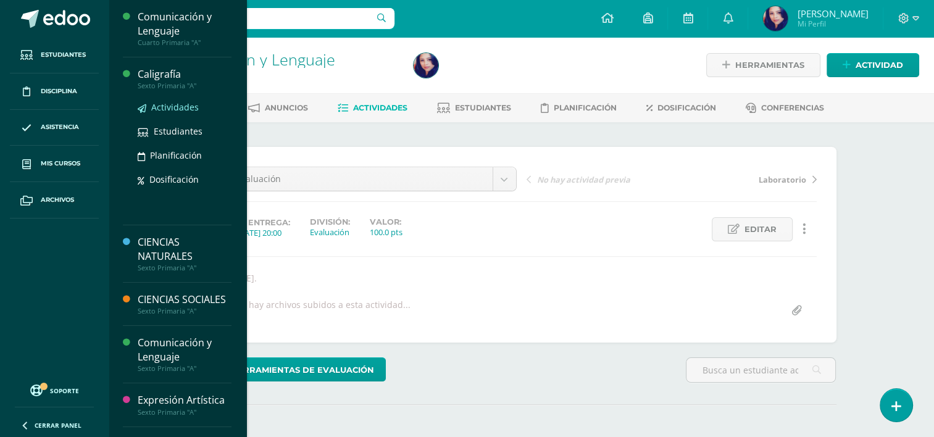
click at [185, 111] on span "Actividades" at bounding box center [175, 107] width 48 height 12
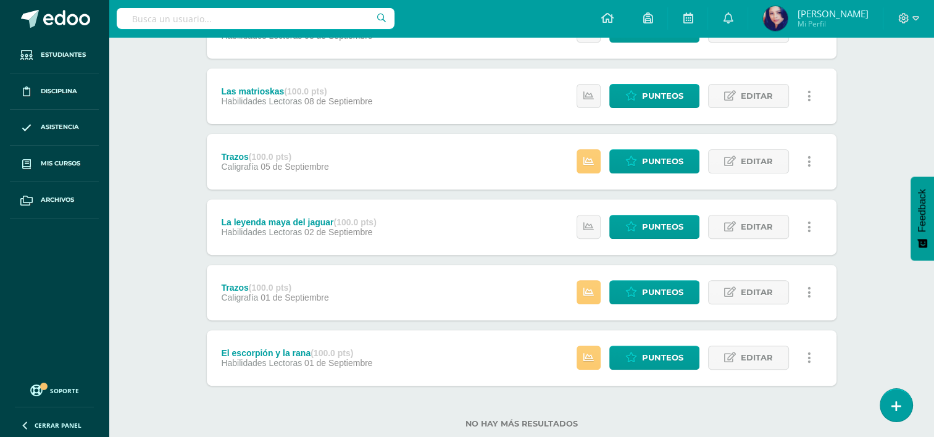
scroll to position [430, 0]
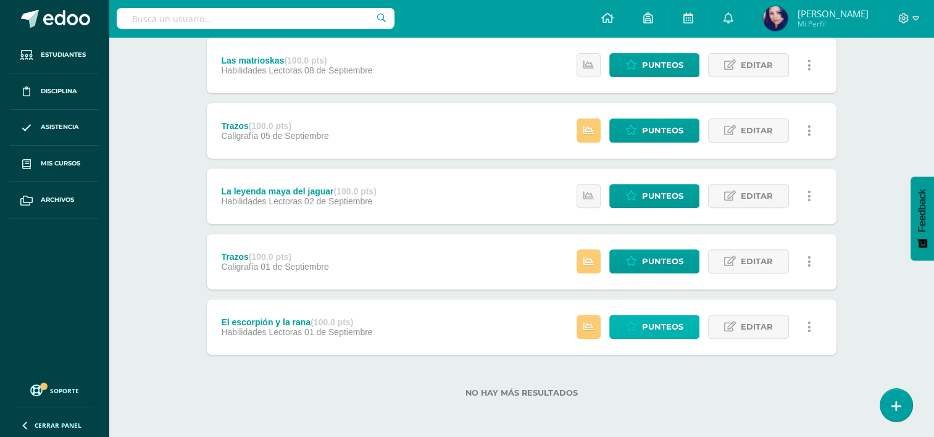
click at [647, 325] on span "Punteos" at bounding box center [662, 326] width 41 height 23
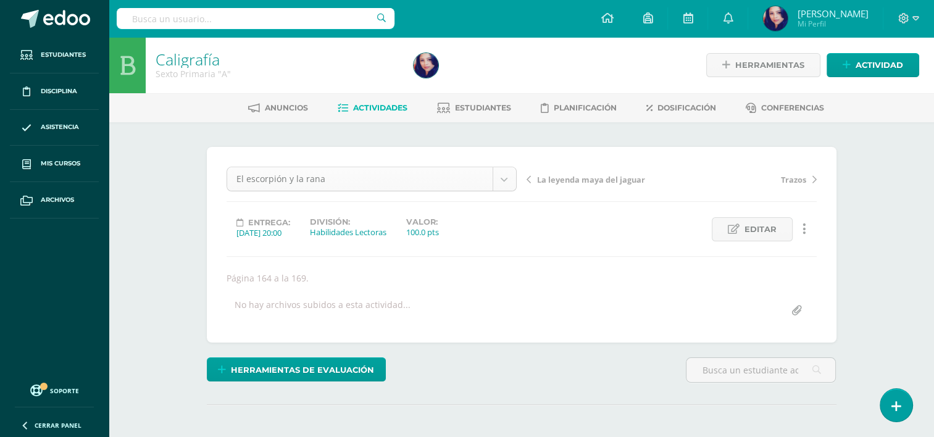
scroll to position [64, 0]
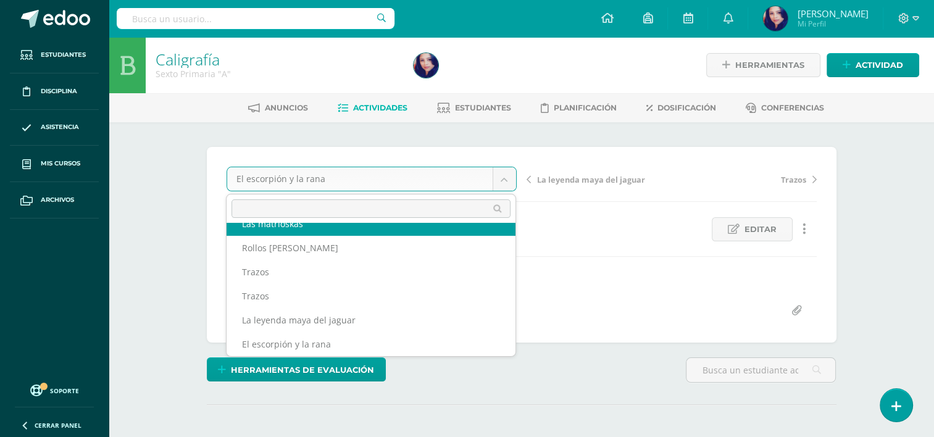
scroll to position [53, 0]
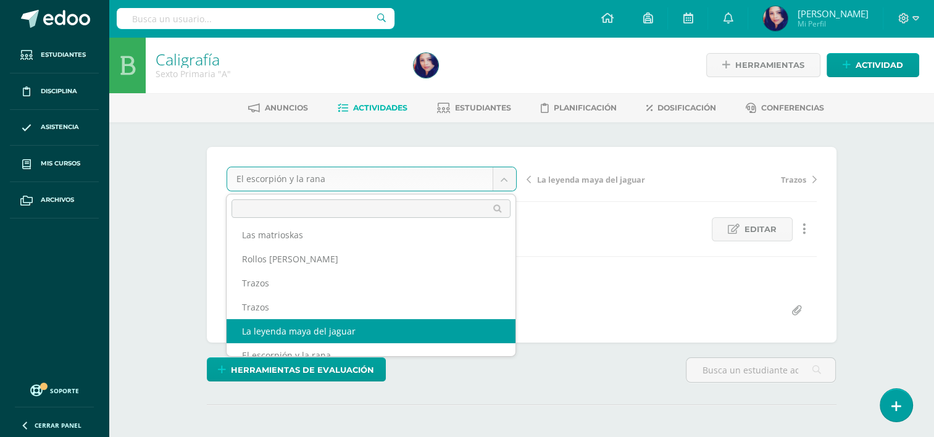
select select "/dashboard/teacher/grade-activity/36307/"
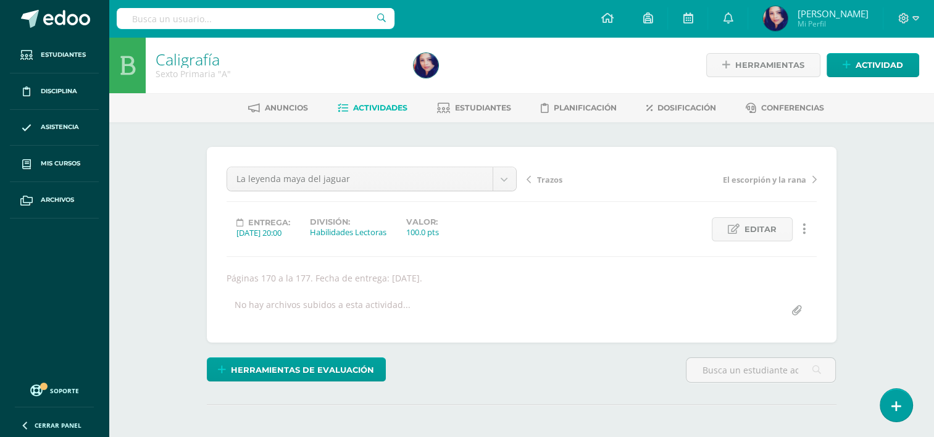
scroll to position [1, 0]
